Goal: Browse casually: Explore the website without a specific task or goal

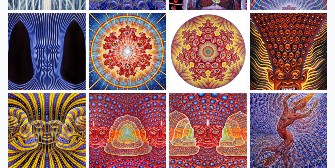
scroll to position [228, 0]
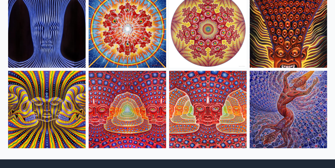
click at [187, 39] on img at bounding box center [208, 29] width 78 height 78
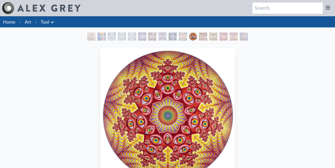
click at [28, 22] on link "Art" at bounding box center [28, 21] width 7 height 7
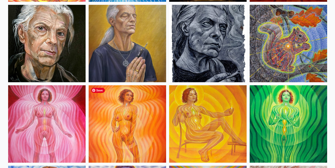
scroll to position [297, 0]
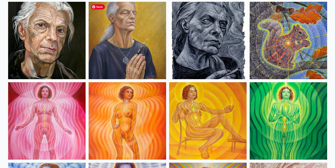
click at [133, 41] on img at bounding box center [128, 41] width 78 height 78
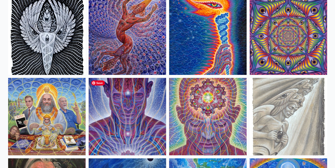
scroll to position [544, 0]
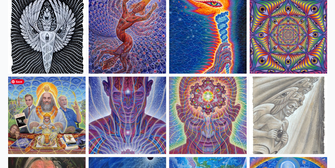
click at [41, 98] on img at bounding box center [47, 116] width 78 height 78
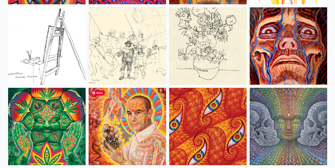
scroll to position [2386, 0]
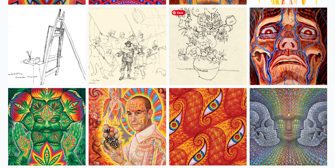
click at [182, 56] on img at bounding box center [208, 47] width 78 height 78
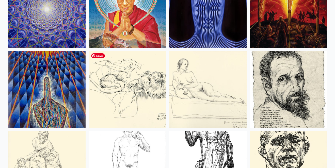
scroll to position [4518, 0]
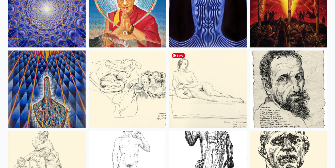
click at [203, 100] on img at bounding box center [208, 90] width 78 height 78
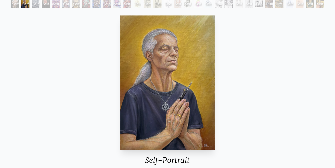
scroll to position [79, 0]
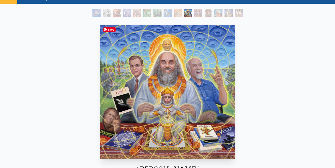
scroll to position [26, 0]
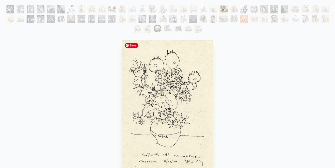
scroll to position [27, 0]
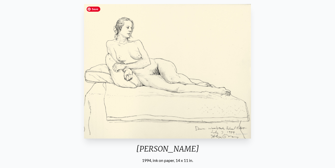
scroll to position [65, 0]
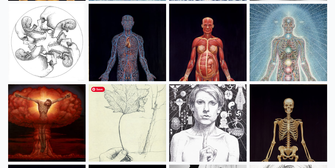
scroll to position [6291, 0]
